Goal: Task Accomplishment & Management: Use online tool/utility

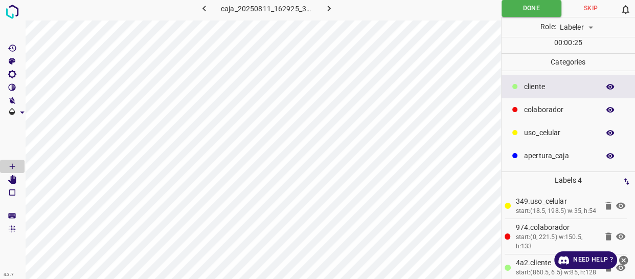
click at [556, 107] on p "colaborador" at bounding box center [559, 109] width 70 height 11
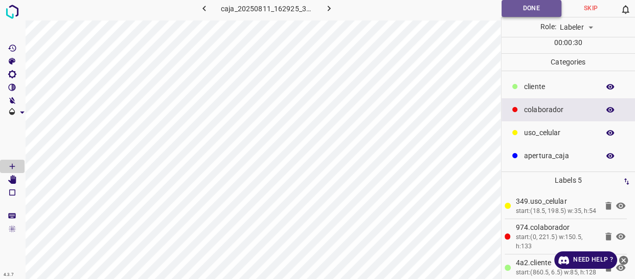
click at [521, 12] on button "Done" at bounding box center [532, 8] width 60 height 17
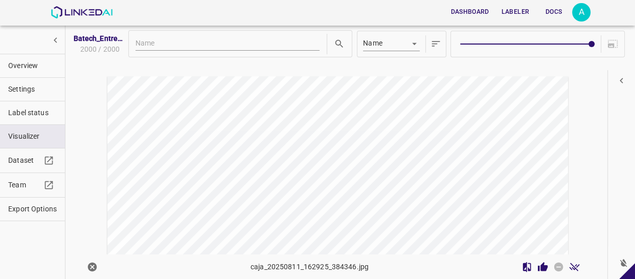
scroll to position [11890, 0]
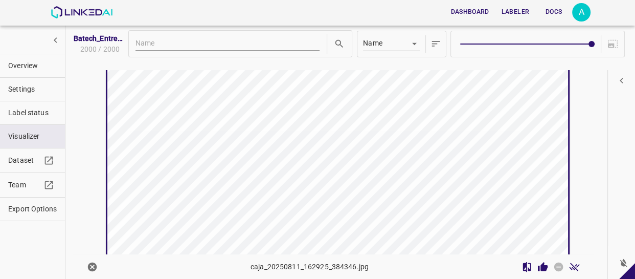
click at [538, 266] on icon "Review Image" at bounding box center [543, 265] width 10 height 9
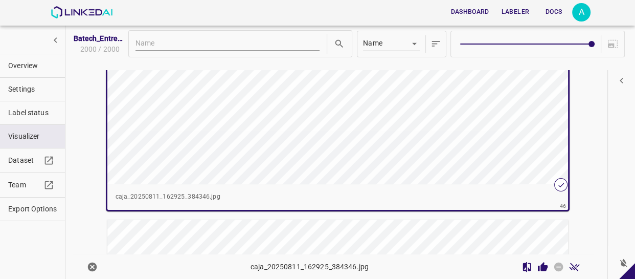
scroll to position [12029, 0]
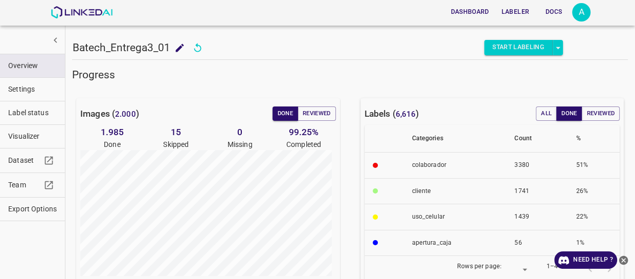
click at [34, 140] on span "Visualizer" at bounding box center [32, 136] width 49 height 11
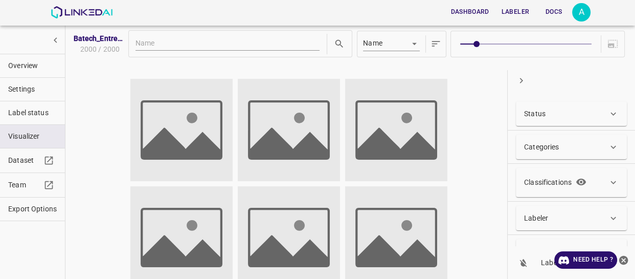
click at [565, 113] on div "Status" at bounding box center [566, 113] width 84 height 11
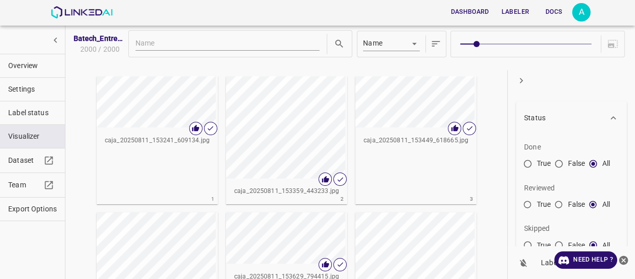
click at [562, 204] on input "False" at bounding box center [559, 206] width 18 height 18
radio input "true"
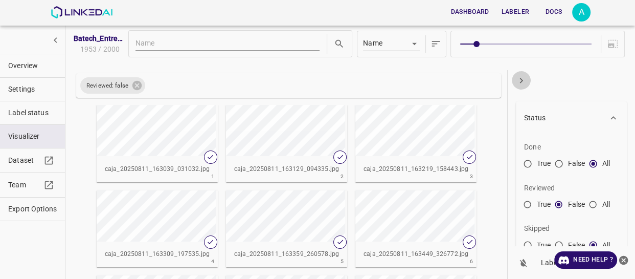
click at [524, 80] on icon "button" at bounding box center [521, 80] width 11 height 11
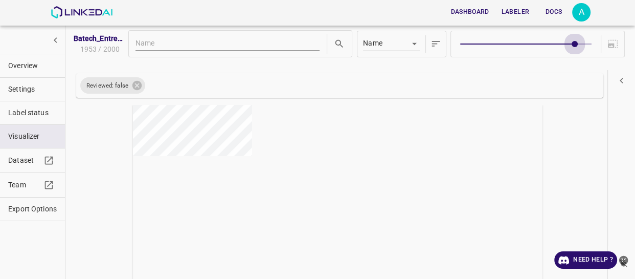
type input "9"
drag, startPoint x: 474, startPoint y: 46, endPoint x: 596, endPoint y: 44, distance: 121.7
click at [596, 44] on div at bounding box center [538, 44] width 174 height 27
click at [393, 187] on div "button" at bounding box center [260, 220] width 307 height 231
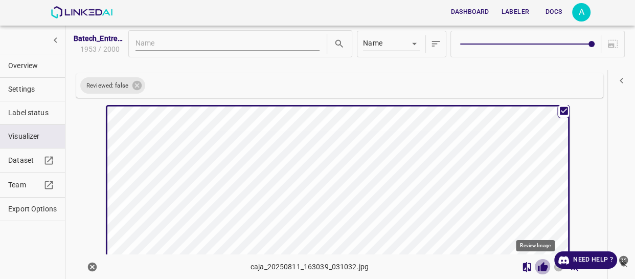
click at [538, 266] on icon "Review Image" at bounding box center [543, 265] width 10 height 9
click at [624, 256] on icon "close-help" at bounding box center [623, 259] width 9 height 9
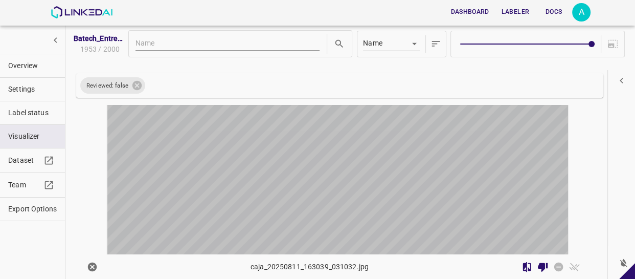
click at [406, 183] on div "button" at bounding box center [260, 209] width 307 height 231
click at [406, 183] on div "button" at bounding box center [260, 210] width 307 height 231
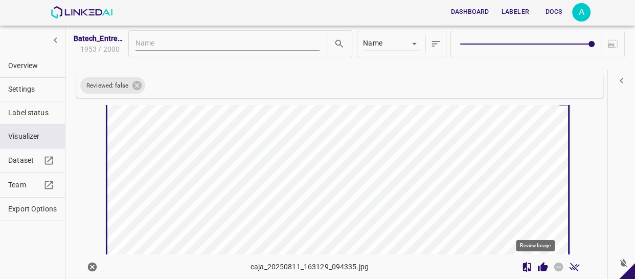
click at [538, 267] on icon "Review Image" at bounding box center [543, 265] width 10 height 9
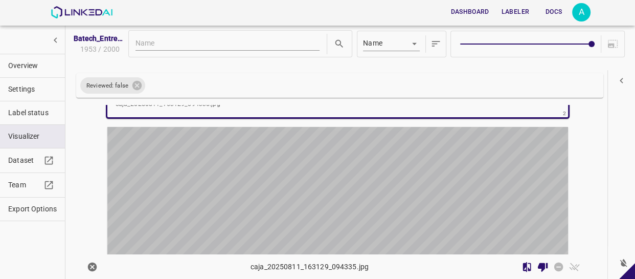
click at [321, 174] on div "button" at bounding box center [260, 242] width 307 height 231
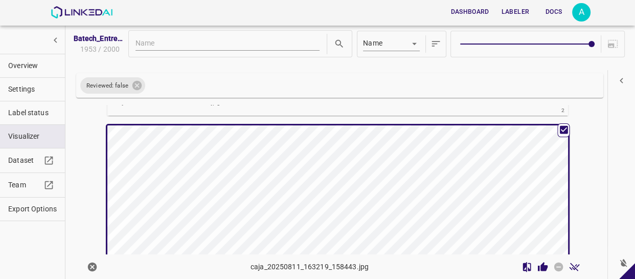
scroll to position [508, 0]
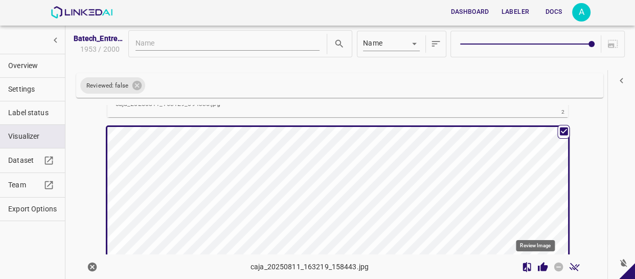
click at [538, 265] on icon "Review Image" at bounding box center [543, 265] width 10 height 9
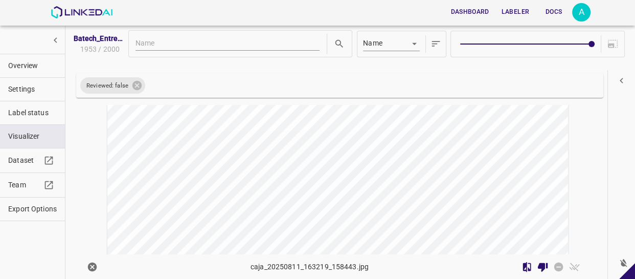
scroll to position [834, 0]
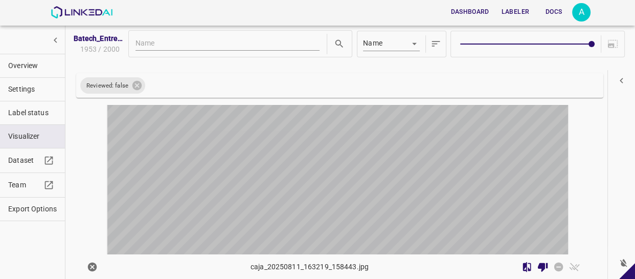
click at [398, 168] on div "button" at bounding box center [260, 183] width 307 height 231
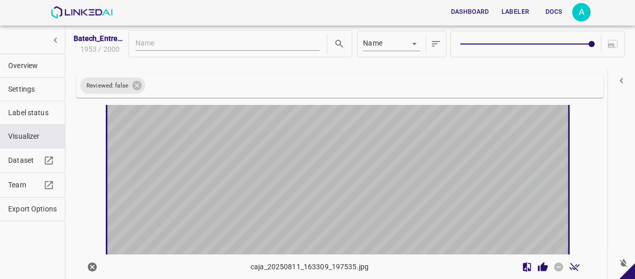
click at [398, 168] on div "button" at bounding box center [260, 181] width 307 height 231
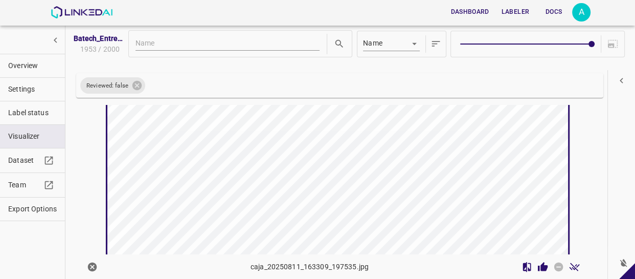
scroll to position [833, 0]
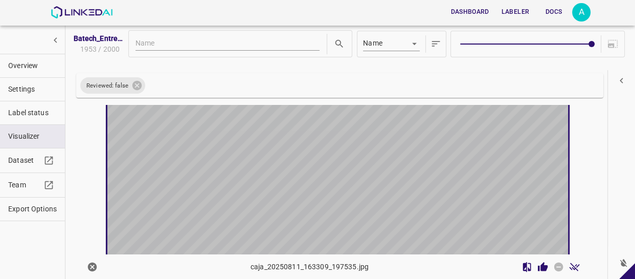
click at [369, 181] on div "button" at bounding box center [260, 182] width 307 height 231
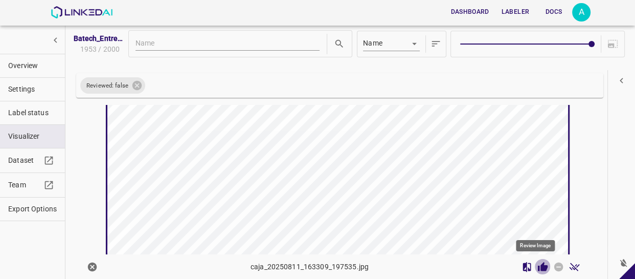
click at [538, 266] on icon "Review Image" at bounding box center [543, 265] width 10 height 9
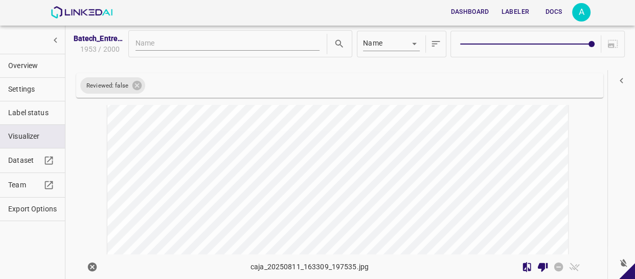
scroll to position [1111, 0]
click at [307, 159] on div "button" at bounding box center [260, 169] width 307 height 231
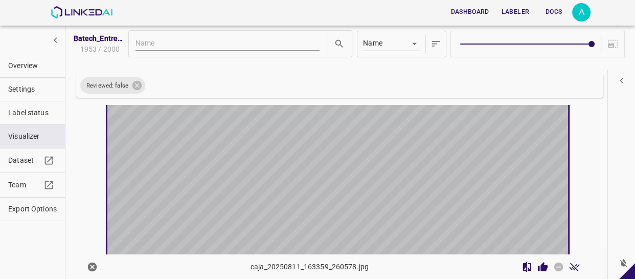
click at [307, 159] on div "button" at bounding box center [260, 168] width 307 height 231
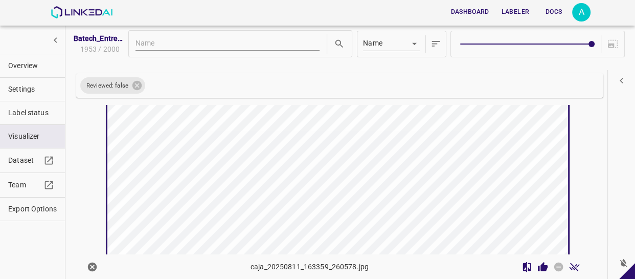
scroll to position [1110, 0]
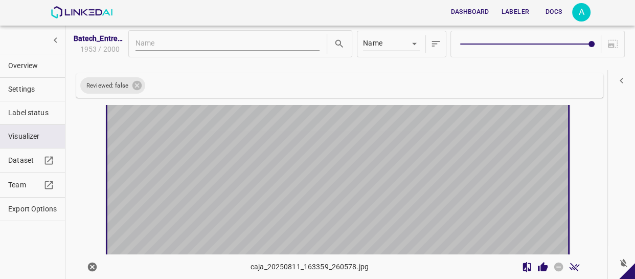
click at [372, 213] on div "button" at bounding box center [260, 169] width 307 height 231
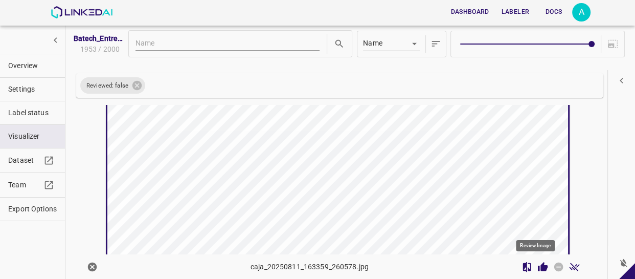
click at [538, 261] on icon "Review Image" at bounding box center [542, 266] width 11 height 11
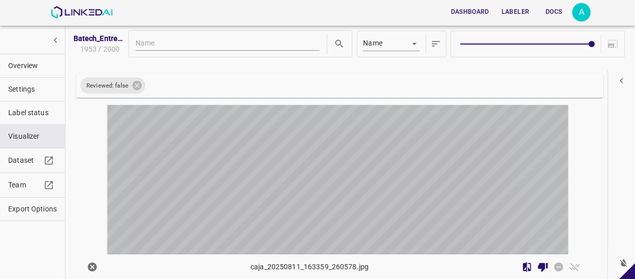
click at [409, 173] on div "button" at bounding box center [260, 202] width 307 height 231
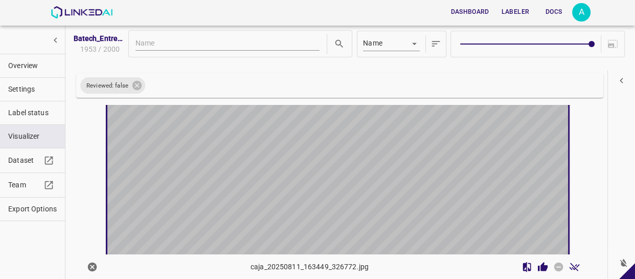
click at [409, 173] on div "button" at bounding box center [260, 201] width 307 height 231
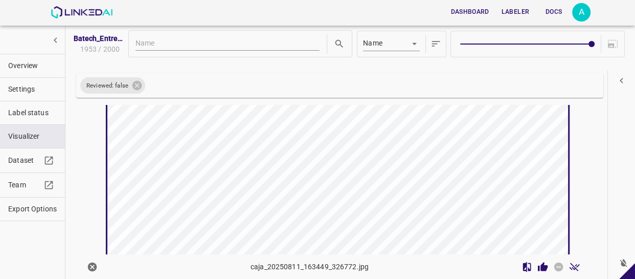
scroll to position [1341, 0]
click at [385, 199] on div "button" at bounding box center [260, 202] width 307 height 231
click at [538, 264] on icon "Review Image" at bounding box center [543, 265] width 10 height 9
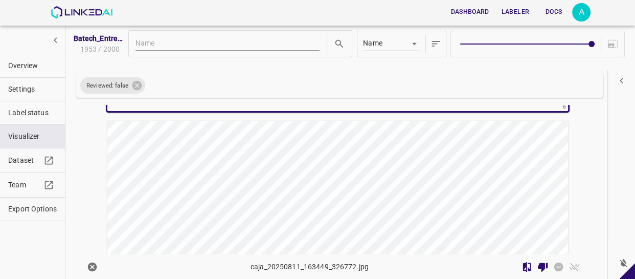
click at [404, 178] on div "button" at bounding box center [260, 236] width 307 height 231
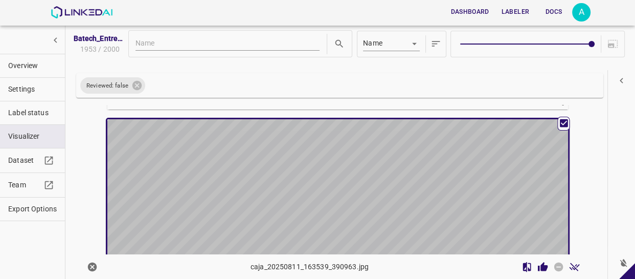
scroll to position [1572, 0]
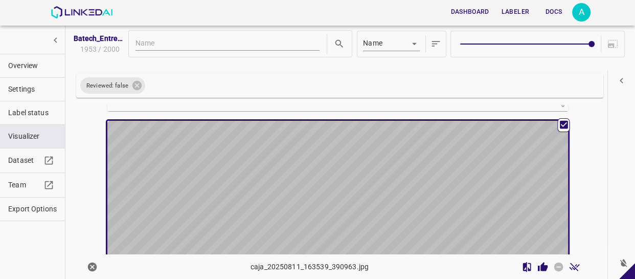
click at [404, 178] on div "button" at bounding box center [260, 236] width 307 height 231
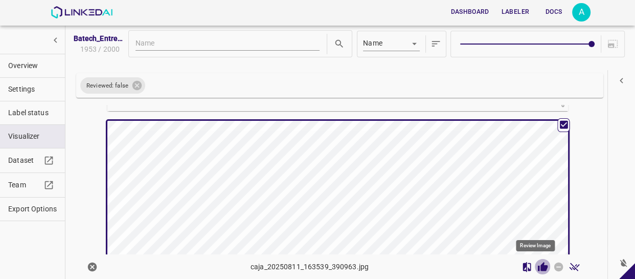
click at [537, 262] on icon "Review Image" at bounding box center [542, 266] width 11 height 11
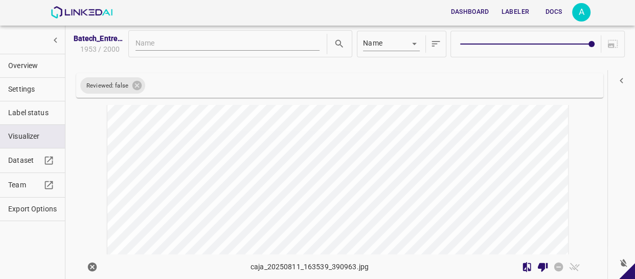
click at [308, 151] on div "button" at bounding box center [260, 176] width 307 height 231
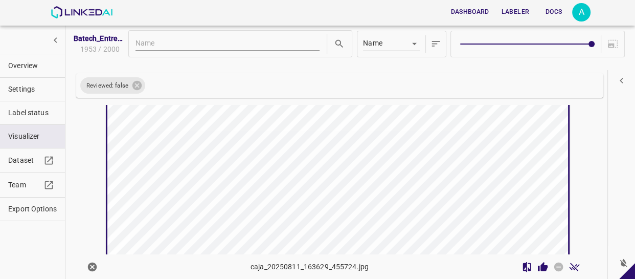
click at [308, 151] on div "button" at bounding box center [260, 175] width 307 height 231
click at [538, 265] on icon "Review Image" at bounding box center [543, 265] width 10 height 9
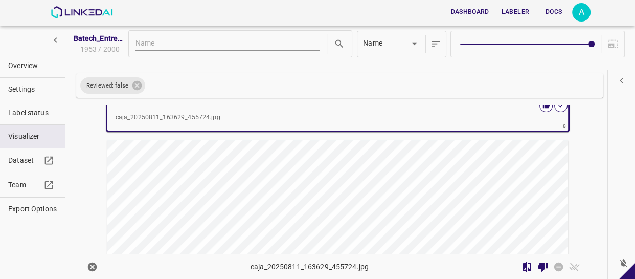
scroll to position [2082, 0]
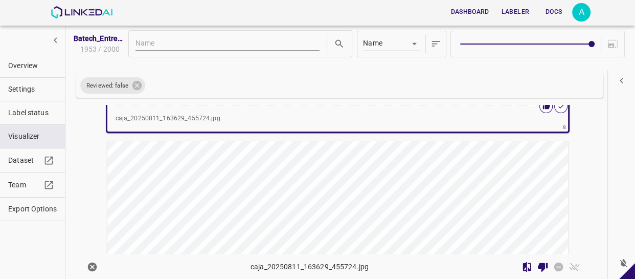
click at [384, 181] on div "button" at bounding box center [260, 256] width 307 height 231
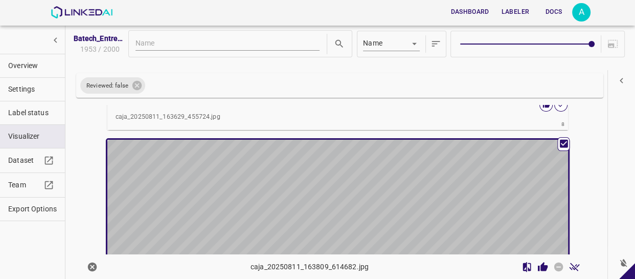
click at [384, 181] on div "button" at bounding box center [260, 255] width 307 height 231
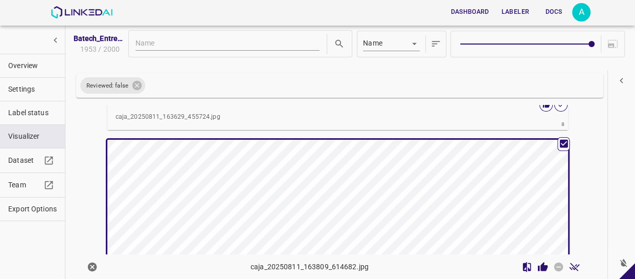
scroll to position [2081, 0]
click at [404, 193] on div "button" at bounding box center [260, 256] width 307 height 231
click at [538, 269] on icon "Review Image" at bounding box center [543, 265] width 10 height 9
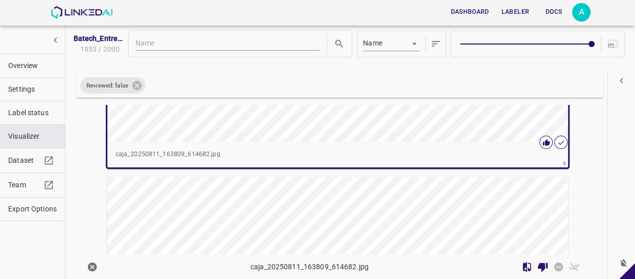
scroll to position [2313, 0]
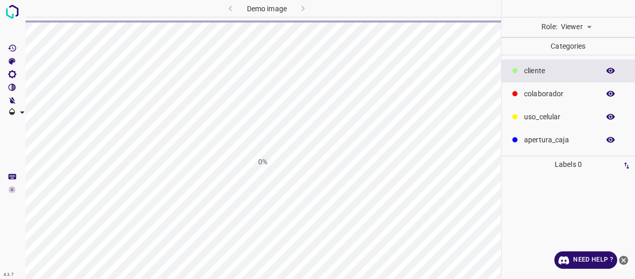
click at [581, 29] on body "4.3.7 Demo image 0% Role: Viewer viewer Categories ​​cliente colaborador uso_ce…" at bounding box center [317, 139] width 635 height 279
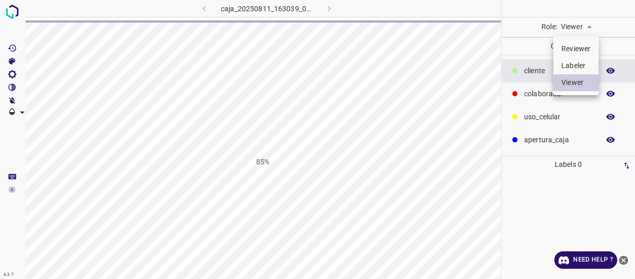
click at [579, 64] on li "Labeler" at bounding box center [576, 65] width 46 height 17
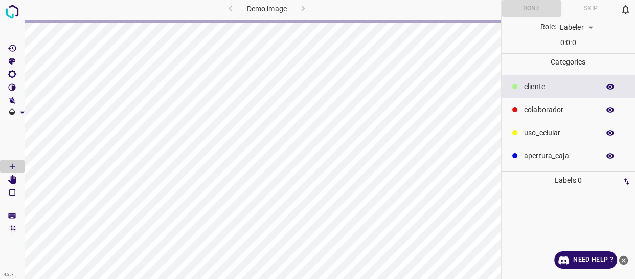
type input "labeler"
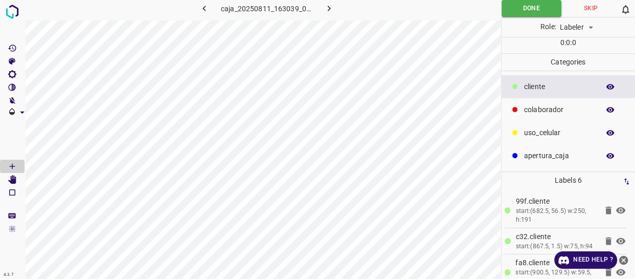
click at [550, 113] on p "colaborador" at bounding box center [559, 109] width 70 height 11
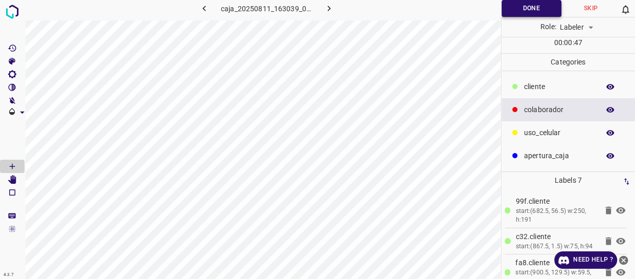
click at [517, 6] on button "Done" at bounding box center [532, 8] width 60 height 17
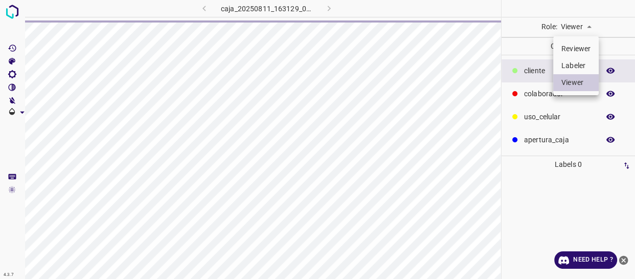
click at [579, 29] on body "4.3.7 caja_20250811_163129_094335.jpg Role: Viewer viewer Categories ​​cliente …" at bounding box center [317, 139] width 635 height 279
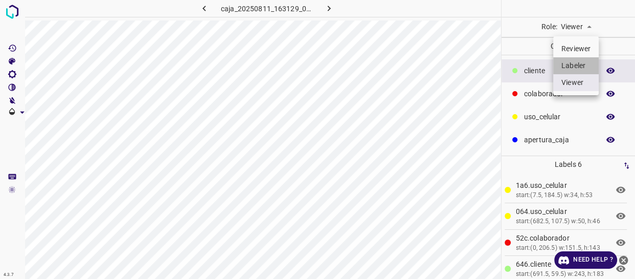
click at [573, 59] on li "Labeler" at bounding box center [576, 65] width 46 height 17
type input "labeler"
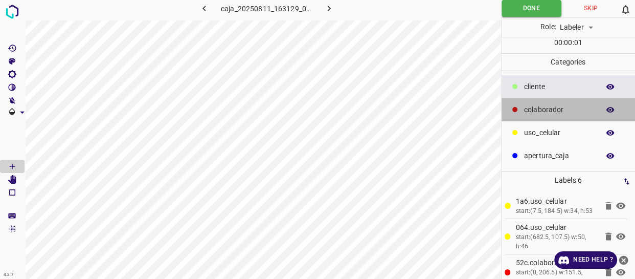
drag, startPoint x: 558, startPoint y: 111, endPoint x: 531, endPoint y: 113, distance: 27.1
click at [556, 111] on p "colaborador" at bounding box center [559, 109] width 70 height 11
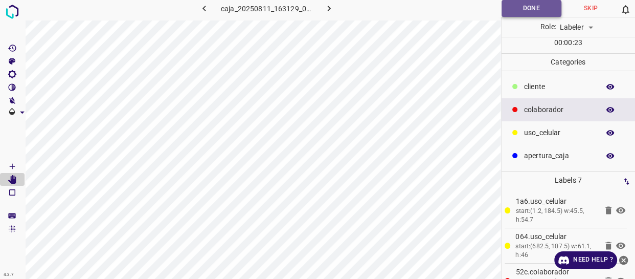
click at [524, 1] on button "Done" at bounding box center [532, 8] width 60 height 17
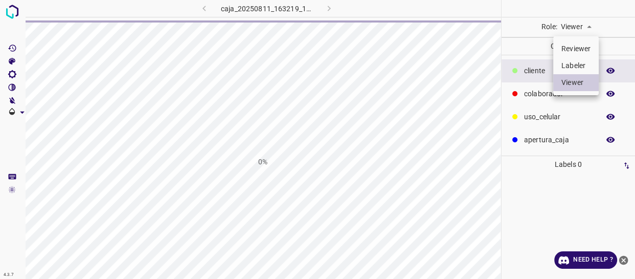
click at [568, 66] on li "Labeler" at bounding box center [576, 65] width 46 height 17
type input "labeler"
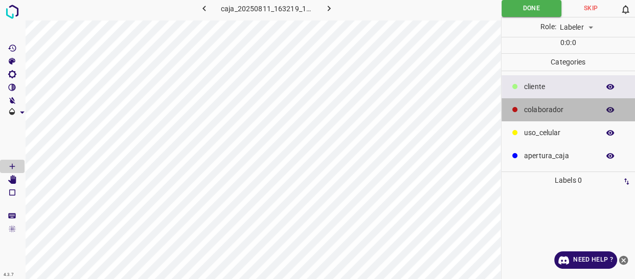
click at [542, 117] on div "colaborador" at bounding box center [569, 109] width 134 height 23
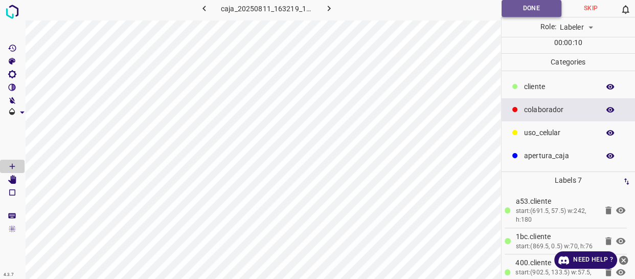
click at [532, 12] on button "Done" at bounding box center [532, 8] width 60 height 17
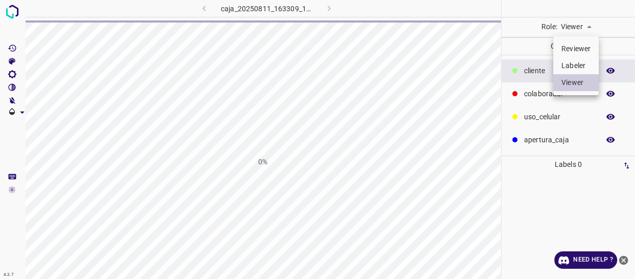
click at [572, 21] on body "4.3.7 caja_20250811_163309_197535.jpg 0% Role: Viewer viewer Categories ​​clien…" at bounding box center [317, 139] width 635 height 279
click at [586, 60] on li "Labeler" at bounding box center [576, 65] width 46 height 17
type input "labeler"
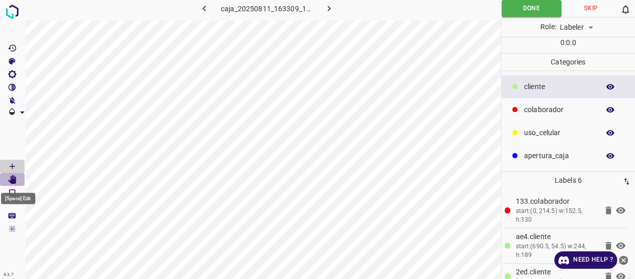
click at [10, 182] on icon "[Space] Edit" at bounding box center [12, 179] width 9 height 9
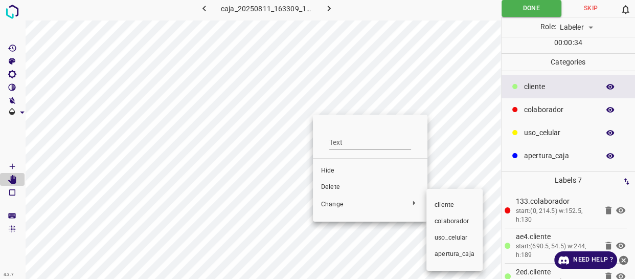
click at [443, 217] on span "colaborador" at bounding box center [455, 221] width 40 height 9
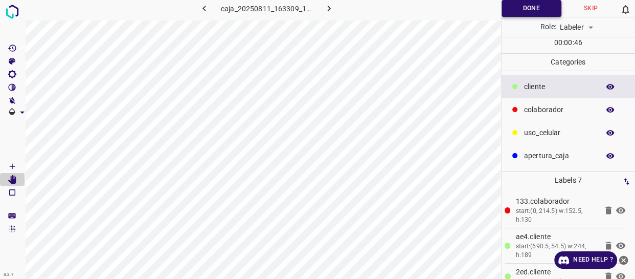
click at [511, 12] on button "Done" at bounding box center [532, 8] width 60 height 17
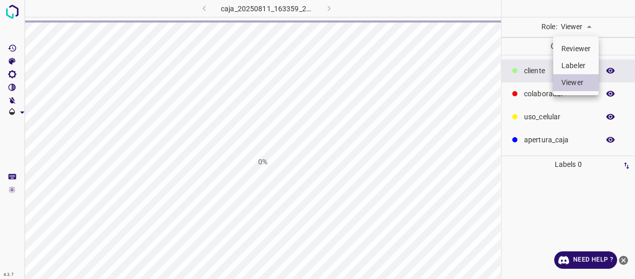
click at [573, 26] on body "4.3.7 caja_20250811_163359_260578.jpg 0% Role: Viewer viewer Categories ​​clien…" at bounding box center [317, 139] width 635 height 279
click at [584, 69] on li "Labeler" at bounding box center [576, 65] width 46 height 17
type input "labeler"
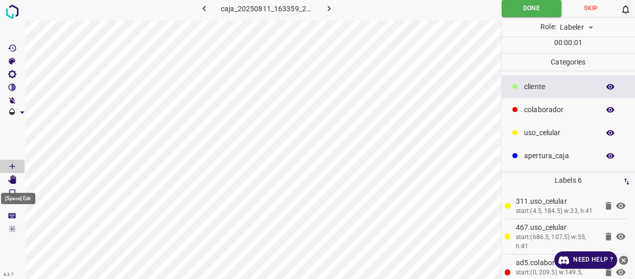
click at [11, 178] on icon "[Space] Edit" at bounding box center [12, 179] width 8 height 9
drag, startPoint x: 552, startPoint y: 105, endPoint x: 514, endPoint y: 105, distance: 37.8
click at [550, 105] on p "colaborador" at bounding box center [559, 109] width 70 height 11
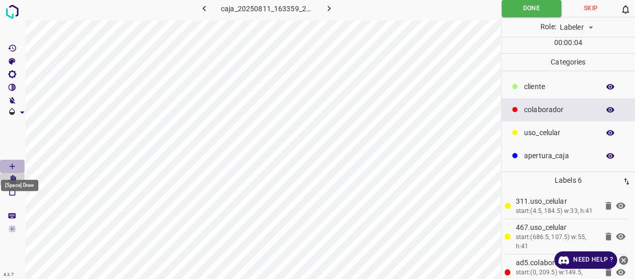
click at [13, 165] on icon "[Space] Draw" at bounding box center [12, 166] width 5 height 5
click at [523, 5] on button "Done" at bounding box center [532, 8] width 60 height 17
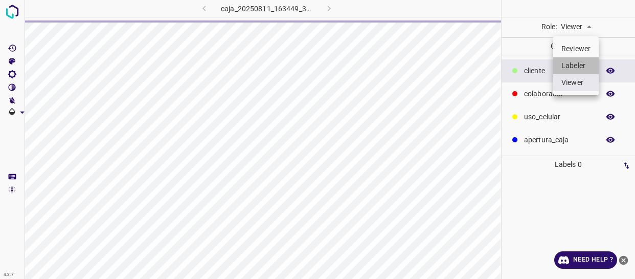
click at [580, 61] on li "Labeler" at bounding box center [576, 65] width 46 height 17
type input "labeler"
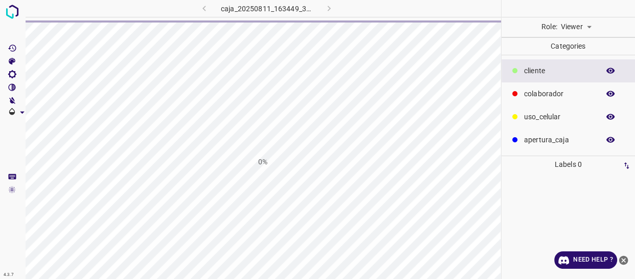
click at [577, 26] on body "4.3.7 caja_20250811_163449_326772.jpg 0% Role: Viewer viewer Categories ​​clien…" at bounding box center [317, 139] width 635 height 279
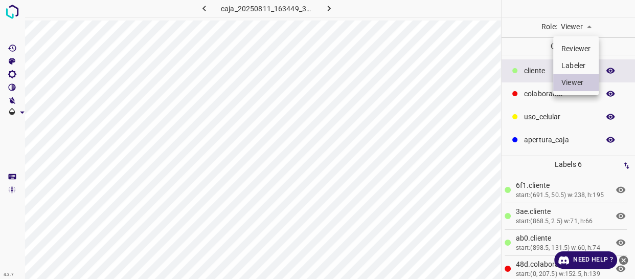
click at [573, 61] on li "Labeler" at bounding box center [576, 65] width 46 height 17
type input "labeler"
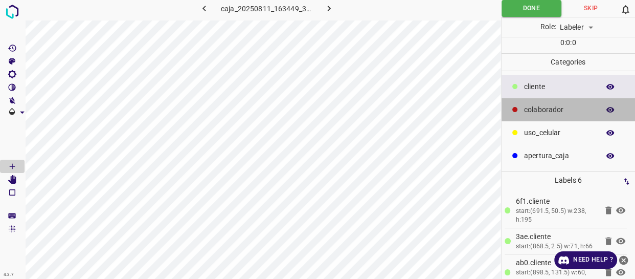
click at [541, 107] on p "colaborador" at bounding box center [559, 109] width 70 height 11
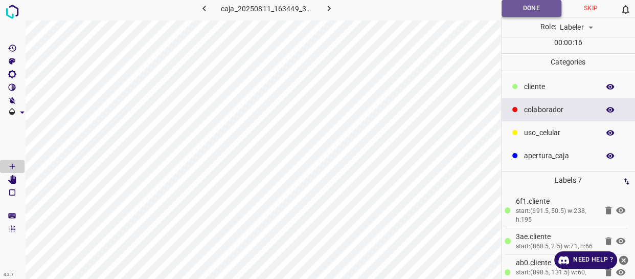
click at [513, 11] on button "Done" at bounding box center [532, 8] width 60 height 17
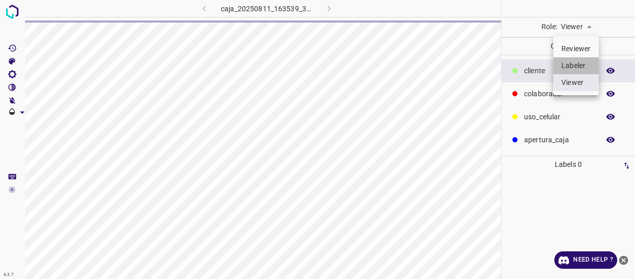
click at [570, 64] on li "Labeler" at bounding box center [576, 65] width 46 height 17
type input "labeler"
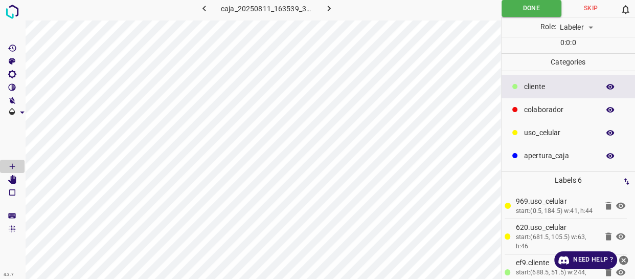
click at [548, 114] on p "colaborador" at bounding box center [559, 109] width 70 height 11
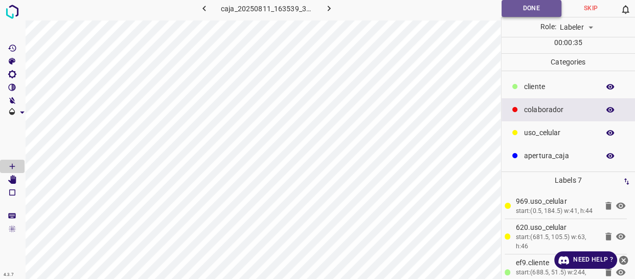
click at [528, 12] on button "Done" at bounding box center [532, 8] width 60 height 17
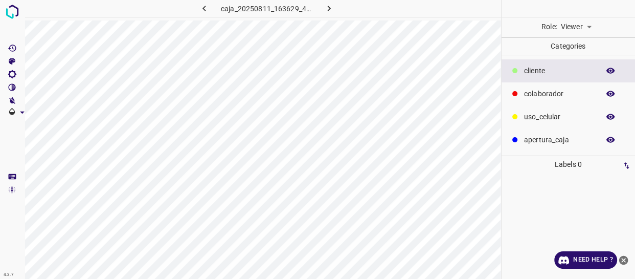
click at [570, 25] on body "4.3.7 caja_20250811_163629_455724.jpg Role: Viewer viewer Categories ​​cliente …" at bounding box center [317, 139] width 635 height 279
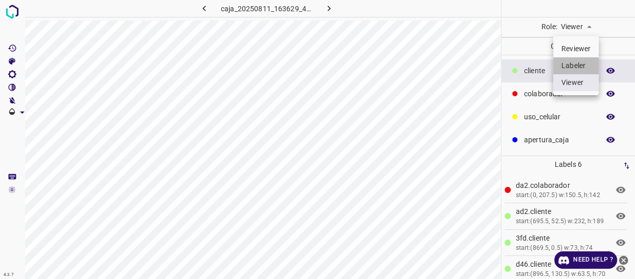
click at [568, 70] on li "Labeler" at bounding box center [576, 65] width 46 height 17
type input "labeler"
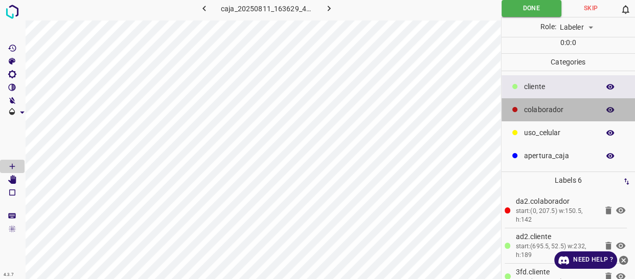
click at [545, 114] on p "colaborador" at bounding box center [559, 109] width 70 height 11
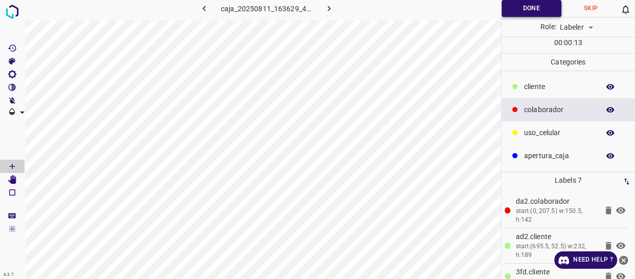
click at [541, 13] on button "Done" at bounding box center [532, 8] width 60 height 17
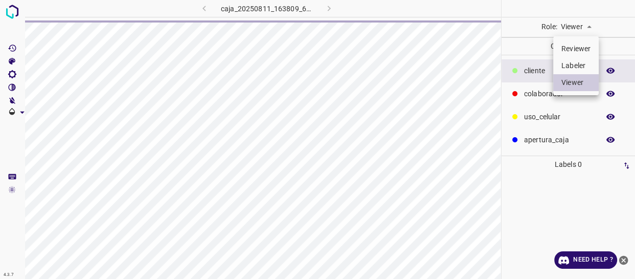
click at [578, 61] on li "Labeler" at bounding box center [576, 65] width 46 height 17
type input "labeler"
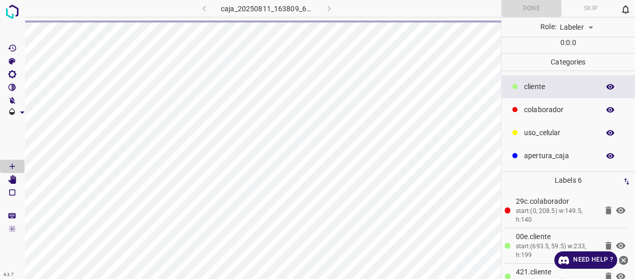
click at [534, 107] on p "colaborador" at bounding box center [559, 109] width 70 height 11
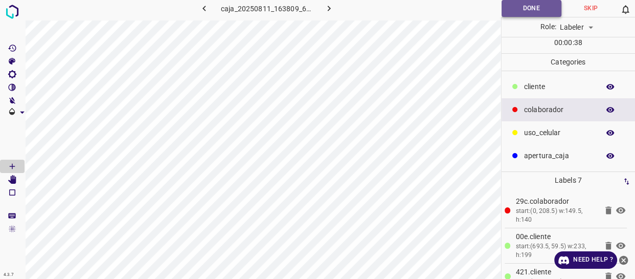
click at [521, 10] on button "Done" at bounding box center [532, 8] width 60 height 17
